Goal: Task Accomplishment & Management: Manage account settings

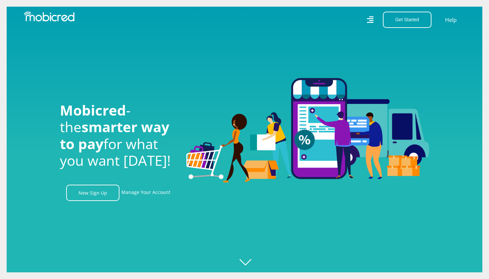
click at [373, 21] on div "Get Started Open an Account Account Holder Login Help" at bounding box center [357, 20] width 226 height 16
click at [371, 22] on icon at bounding box center [370, 20] width 7 height 10
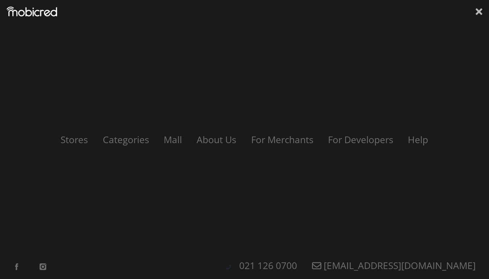
scroll to position [0, 853]
click at [478, 8] on icon at bounding box center [479, 12] width 7 height 10
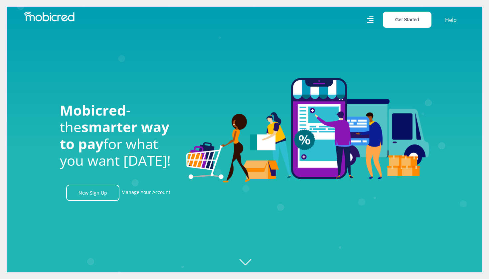
click at [414, 22] on button "Get Started" at bounding box center [407, 20] width 49 height 16
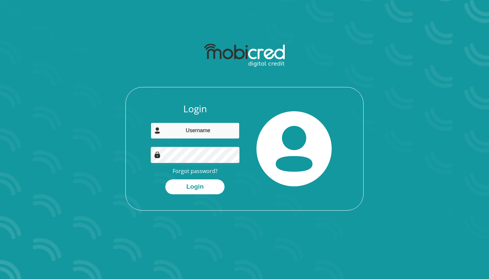
type input "[EMAIL_ADDRESS][DOMAIN_NAME]"
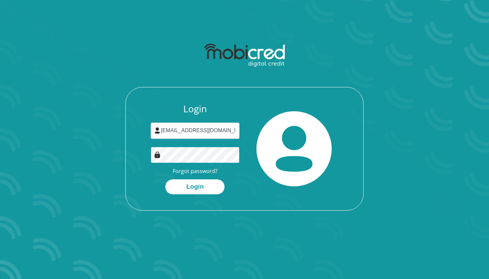
click at [195, 186] on button "Login" at bounding box center [194, 187] width 59 height 15
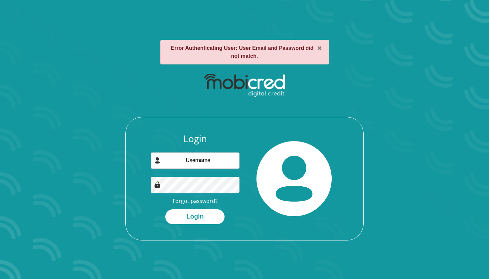
click at [250, 207] on div at bounding box center [293, 178] width 99 height 91
click at [211, 201] on link "Forgot password?" at bounding box center [195, 201] width 45 height 7
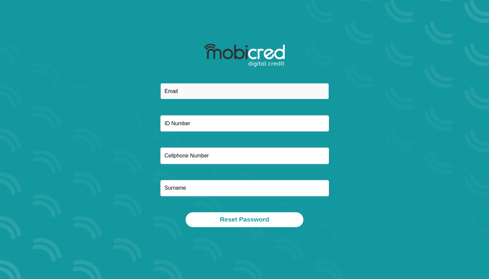
type input "romanalexander86@gmail.com"
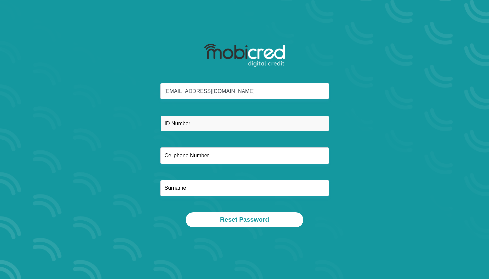
click at [260, 119] on input "text" at bounding box center [244, 123] width 169 height 16
type input "9203255119084"
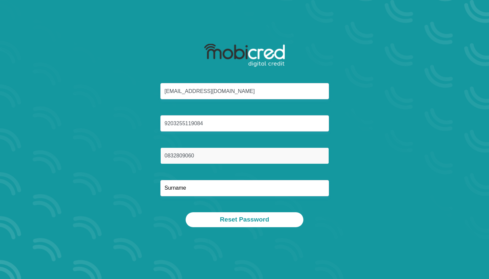
type input "0832809060"
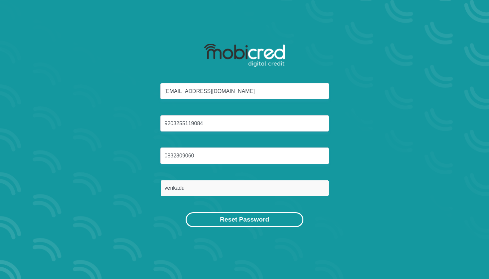
type input "venkadu"
click at [244, 217] on button "Reset Password" at bounding box center [245, 220] width 118 height 15
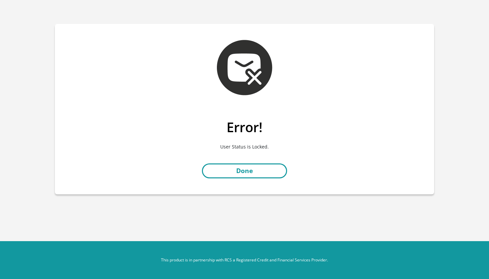
click at [269, 176] on link "Done" at bounding box center [244, 171] width 85 height 15
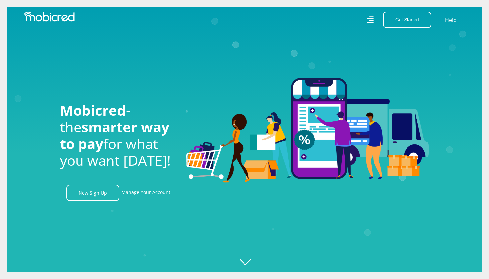
scroll to position [0, 853]
